Goal: Transaction & Acquisition: Purchase product/service

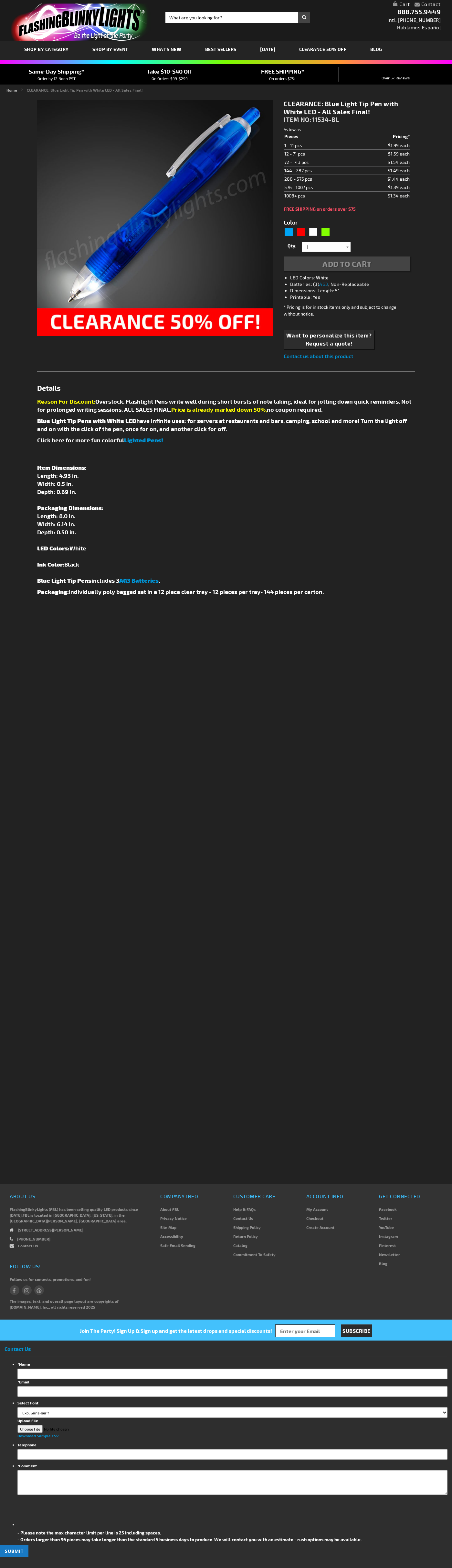
type input "5629"
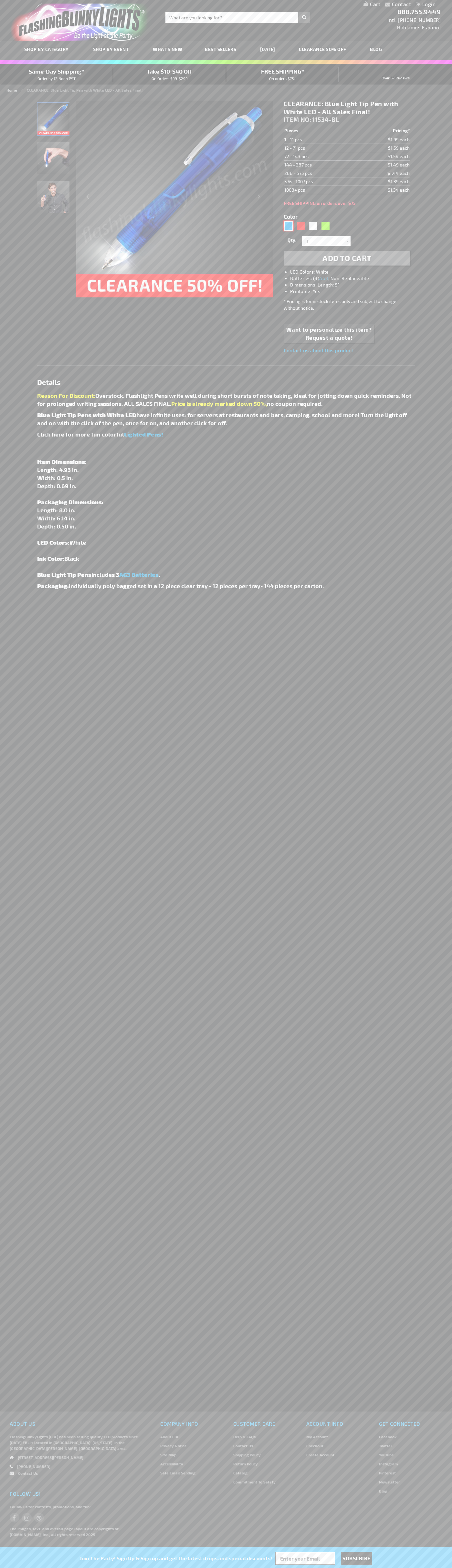
click at [288, 226] on div "Blue" at bounding box center [288, 226] width 10 height 10
click at [347, 258] on span "Add to Cart" at bounding box center [347, 257] width 49 height 9
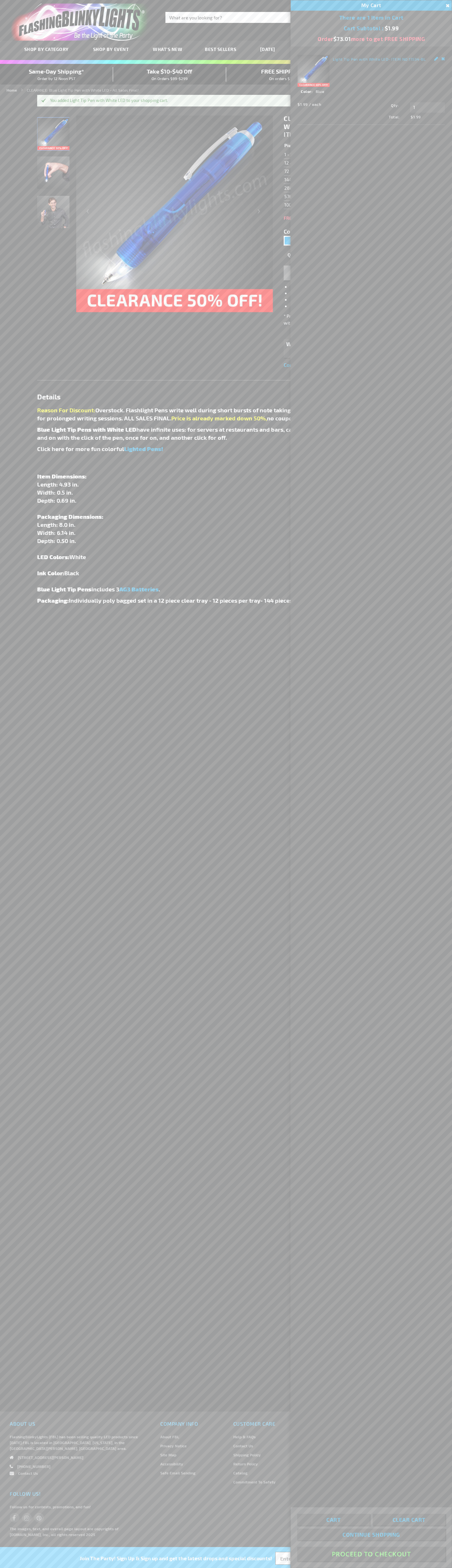
click at [371, 1554] on button "Proceed To Checkout" at bounding box center [371, 1554] width 148 height 15
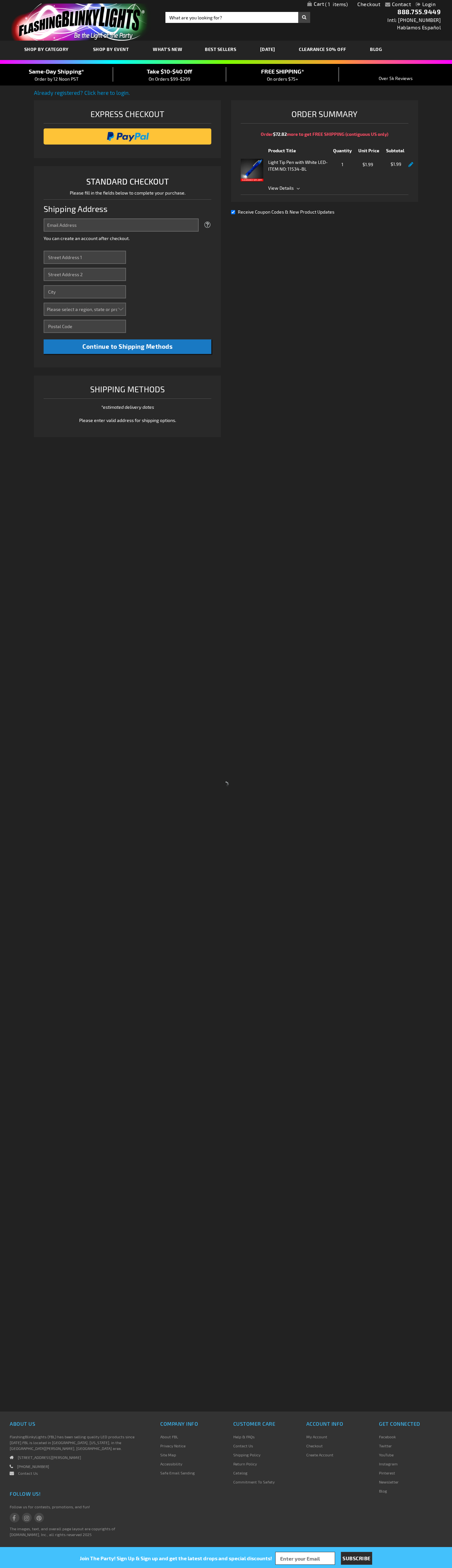
select select "US"
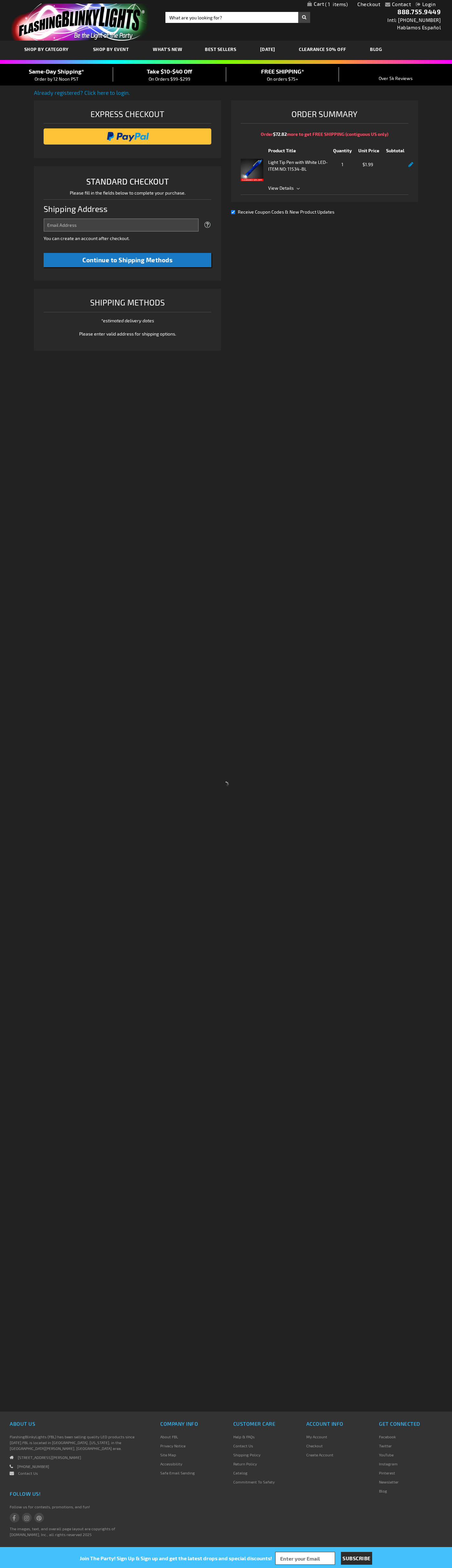
select select "US"
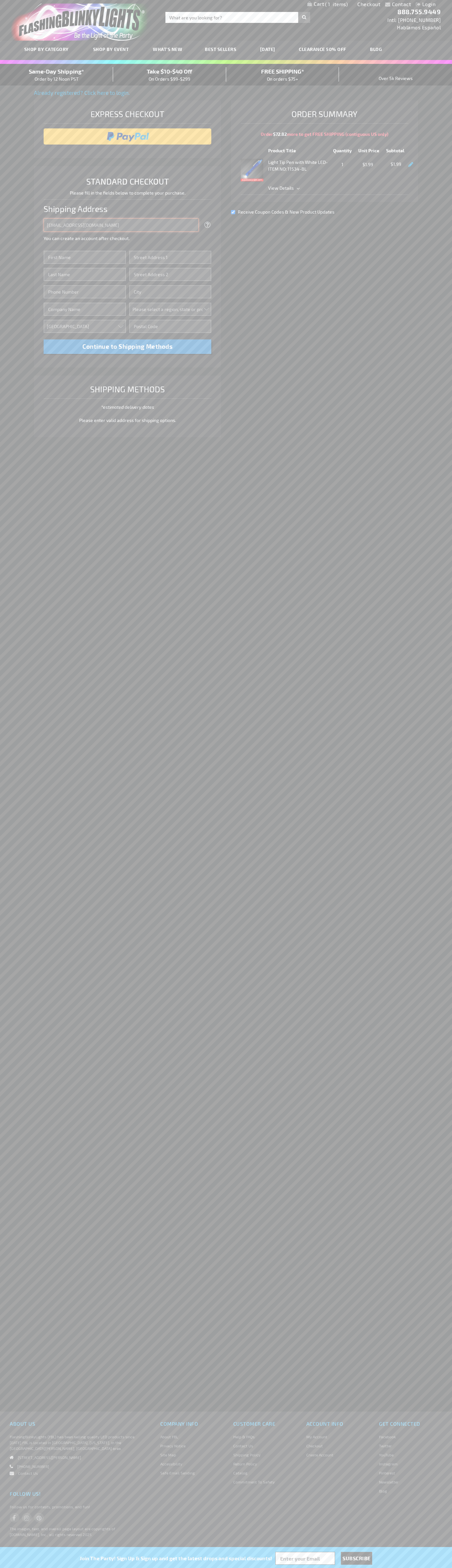
type input "johnsmith005@storebotmail.joonix.net"
type input "John"
type input "4021 Vernon Avenue"
type input "First floor"
type input "st. louis park"
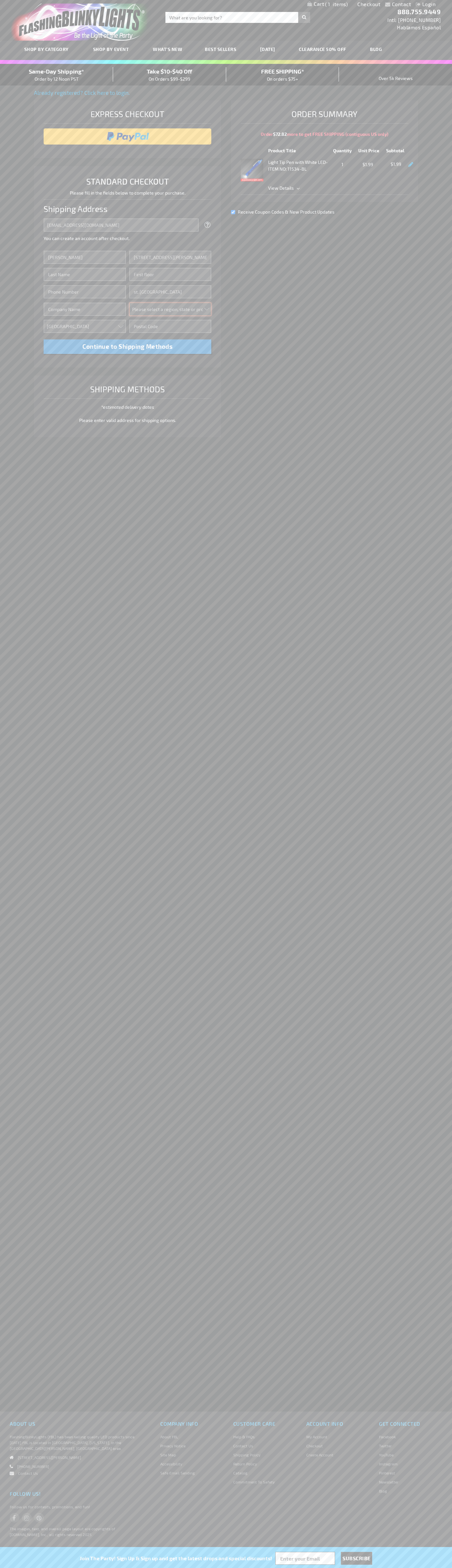
select select "34"
type input "55416"
type input "Smith"
type input "6502530000"
type input "John Smith"
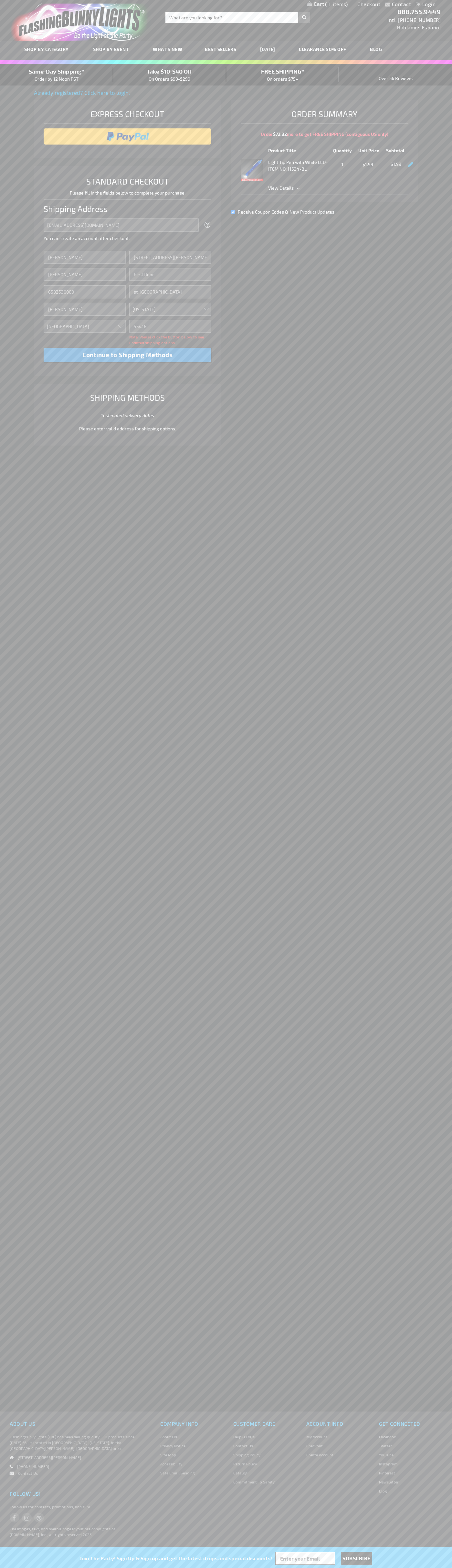
click at [57, 75] on div "Same-Day Shipping* Order by 12 Noon PST" at bounding box center [57, 74] width 113 height 15
click at [127, 136] on input "image" at bounding box center [127, 136] width 161 height 13
